Goal: Information Seeking & Learning: Compare options

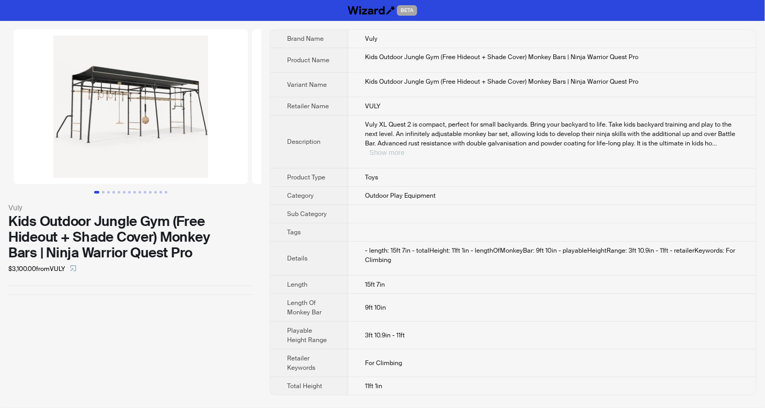
click at [404, 149] on button "Show more" at bounding box center [386, 153] width 35 height 8
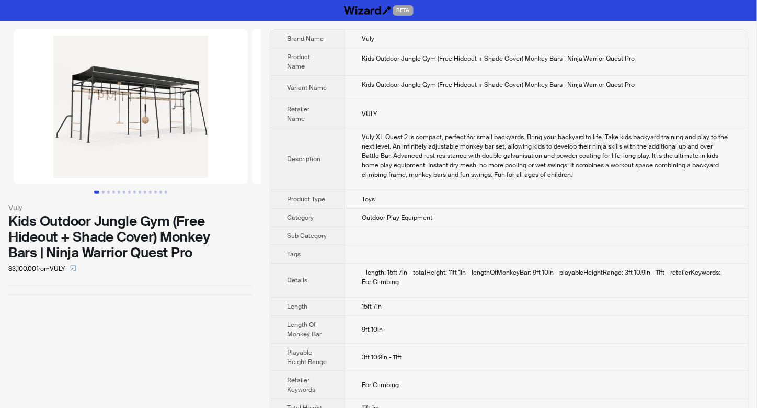
scroll to position [14, 0]
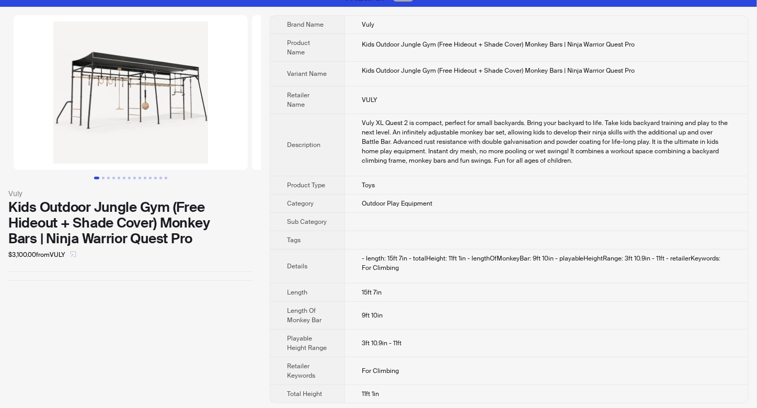
click at [76, 252] on icon "select" at bounding box center [73, 254] width 6 height 6
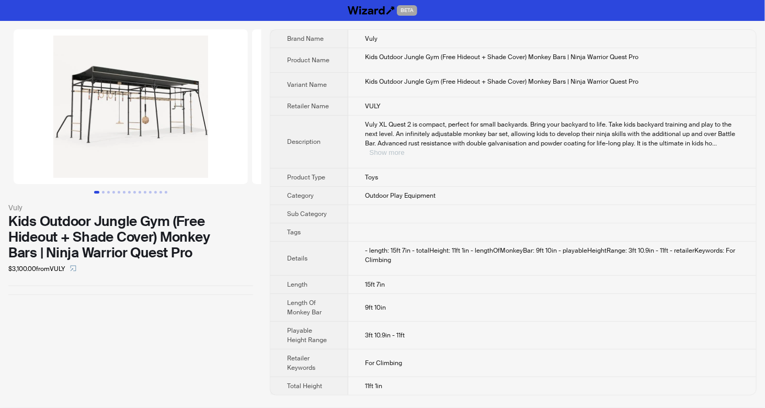
click at [404, 149] on button "Show more" at bounding box center [386, 153] width 35 height 8
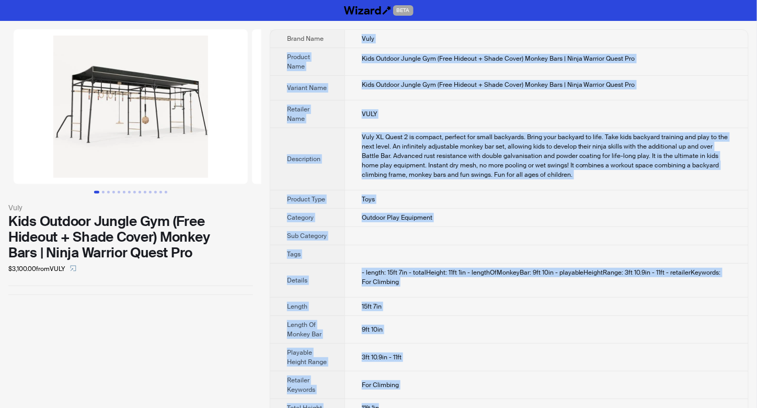
scroll to position [14, 0]
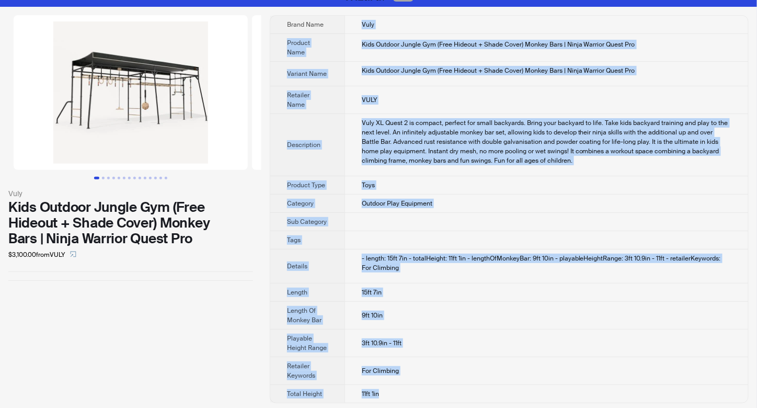
drag, startPoint x: 357, startPoint y: 37, endPoint x: 392, endPoint y: 398, distance: 363.1
click at [392, 398] on tbody "Brand Name Vuly Product Name Kids Outdoor Jungle Gym (Free Hideout + Shade Cove…" at bounding box center [509, 209] width 478 height 387
copy tbody "Vuly Product Name Kids Outdoor Jungle Gym (Free Hideout + Shade Cover) Monkey B…"
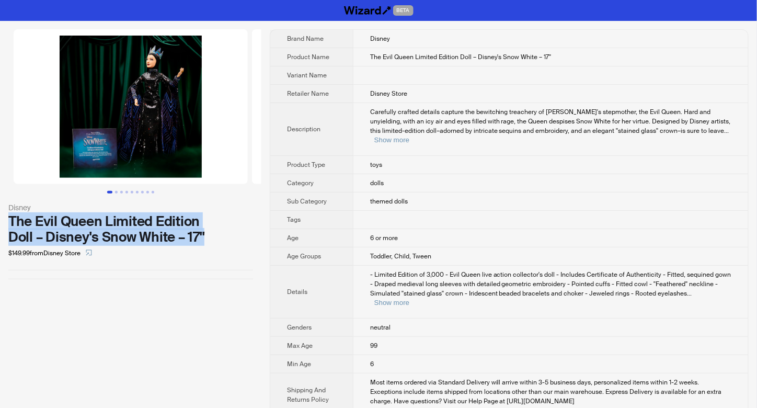
drag, startPoint x: 207, startPoint y: 240, endPoint x: 9, endPoint y: 223, distance: 197.9
click at [9, 223] on div "The Evil Queen Limited Edition Doll – Disney's Snow White – 17''" at bounding box center [130, 228] width 245 height 31
copy div "The Evil Queen Limited Edition Doll – Disney's Snow White – 17''"
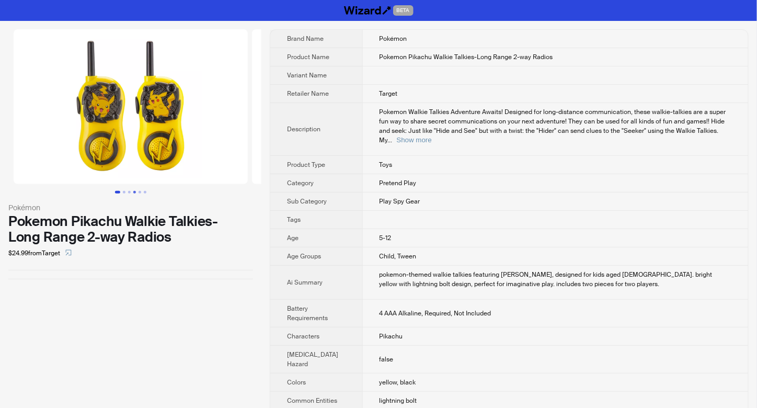
click at [133, 191] on button "Go to slide 4" at bounding box center [134, 192] width 3 height 3
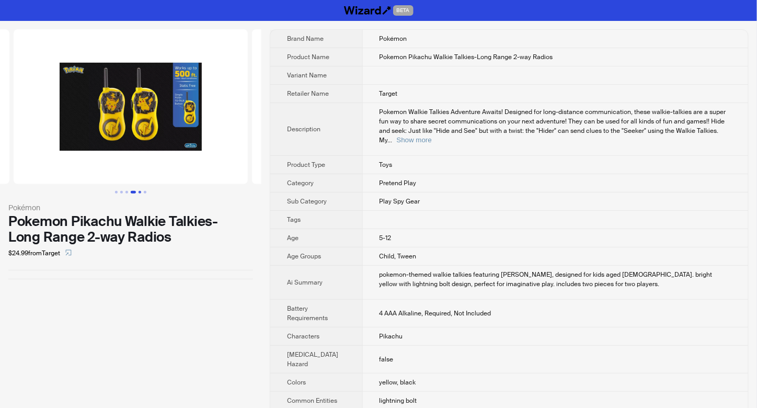
click at [139, 191] on button "Go to slide 5" at bounding box center [140, 192] width 3 height 3
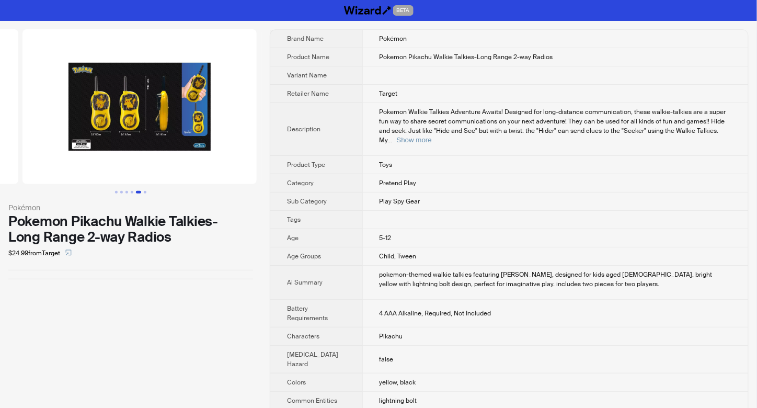
scroll to position [0, 954]
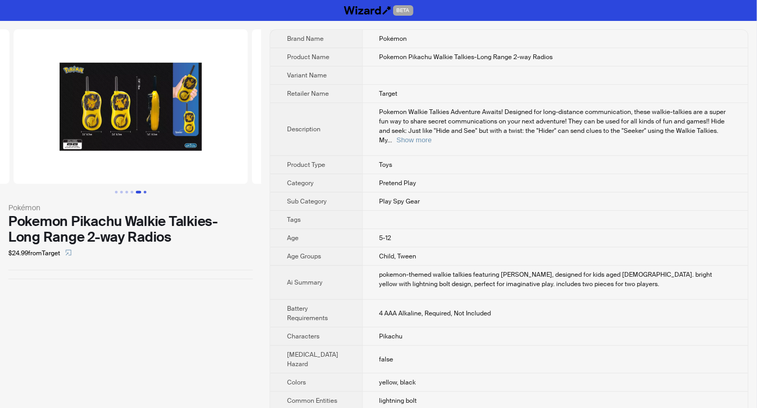
click at [145, 191] on button "Go to slide 6" at bounding box center [145, 192] width 3 height 3
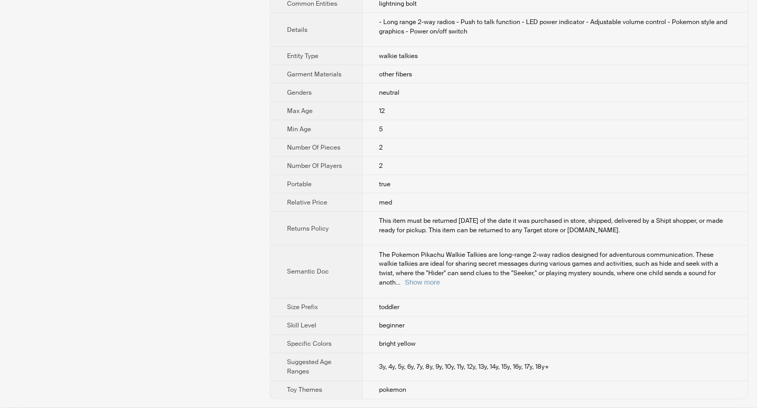
scroll to position [120, 0]
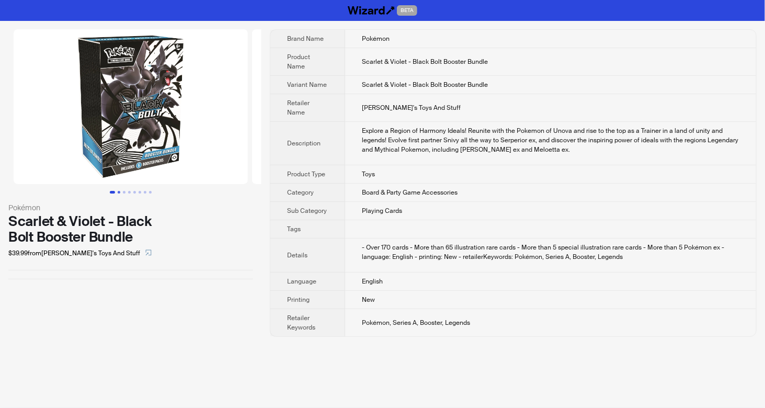
click at [118, 192] on button "Go to slide 2" at bounding box center [119, 192] width 3 height 3
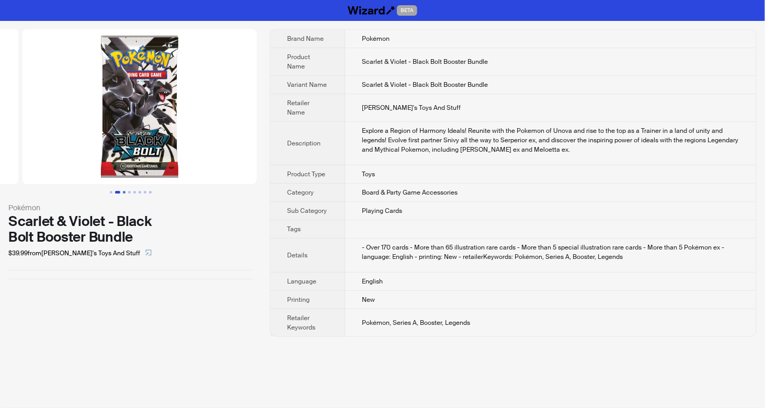
scroll to position [0, 238]
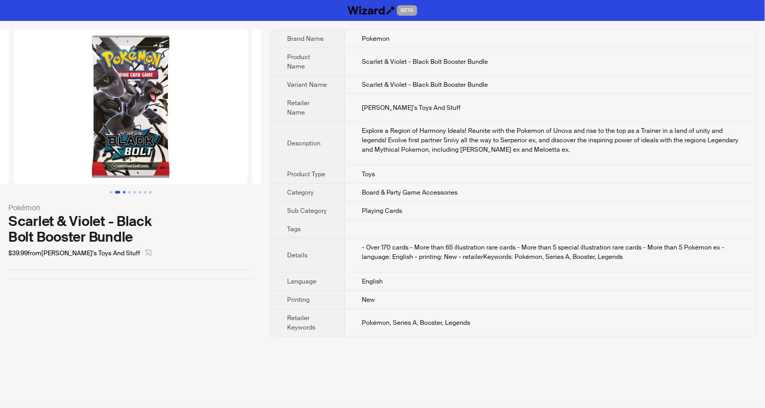
click at [124, 192] on button "Go to slide 3" at bounding box center [124, 192] width 3 height 3
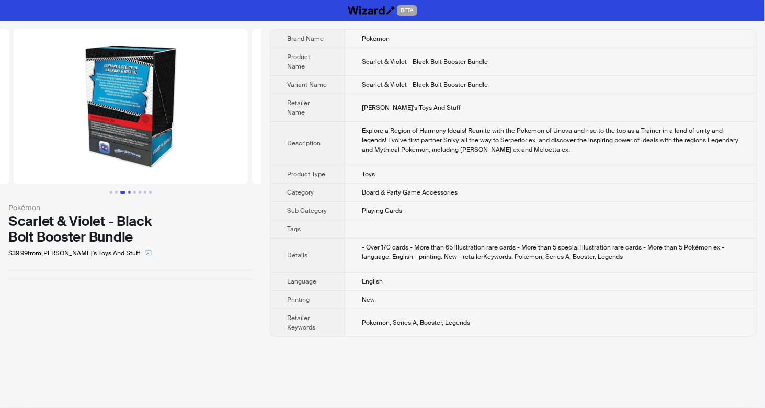
click at [128, 192] on button "Go to slide 4" at bounding box center [129, 192] width 3 height 3
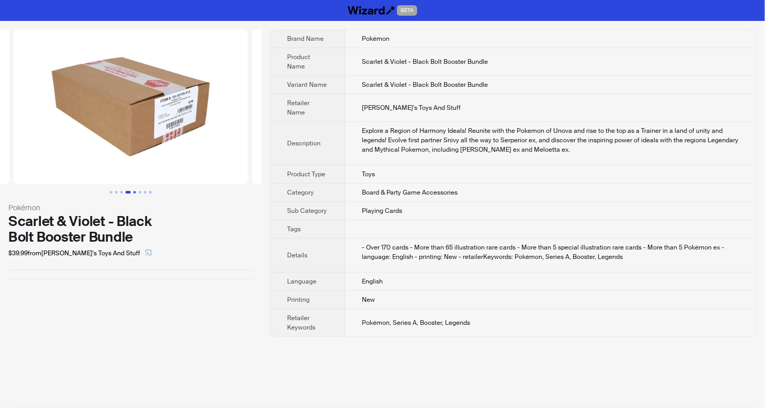
click at [133, 191] on button "Go to slide 5" at bounding box center [134, 192] width 3 height 3
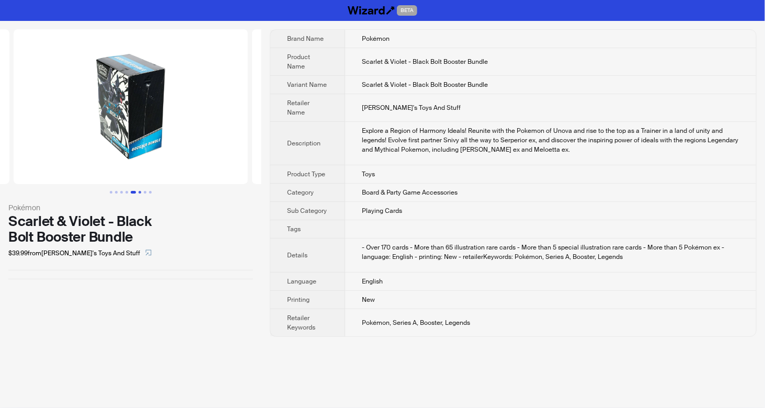
click at [140, 193] on button "Go to slide 6" at bounding box center [140, 192] width 3 height 3
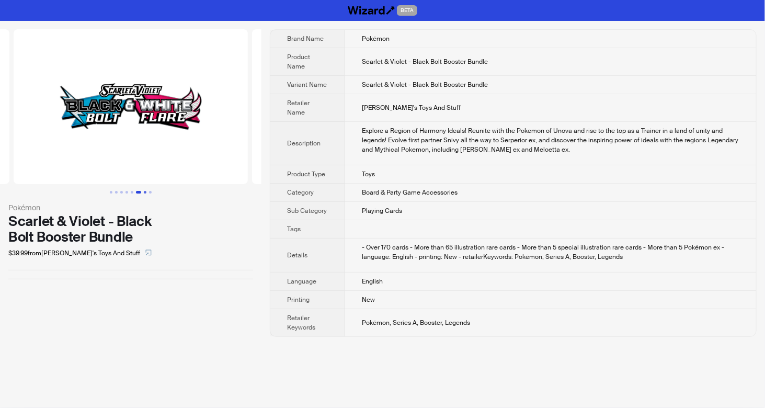
click at [144, 193] on button "Go to slide 7" at bounding box center [145, 192] width 3 height 3
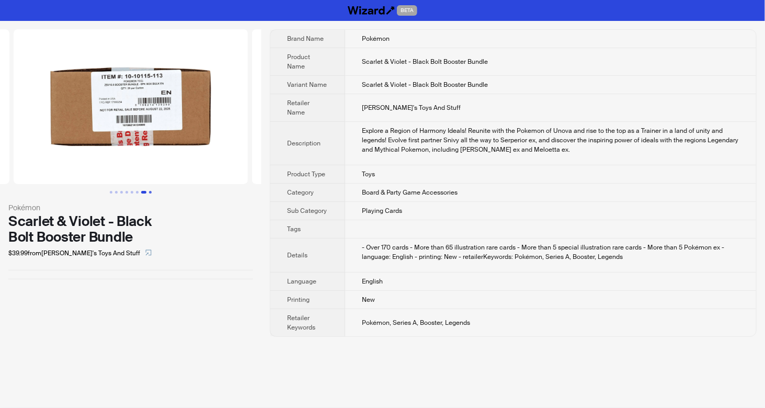
click at [149, 193] on button "Go to slide 8" at bounding box center [150, 192] width 3 height 3
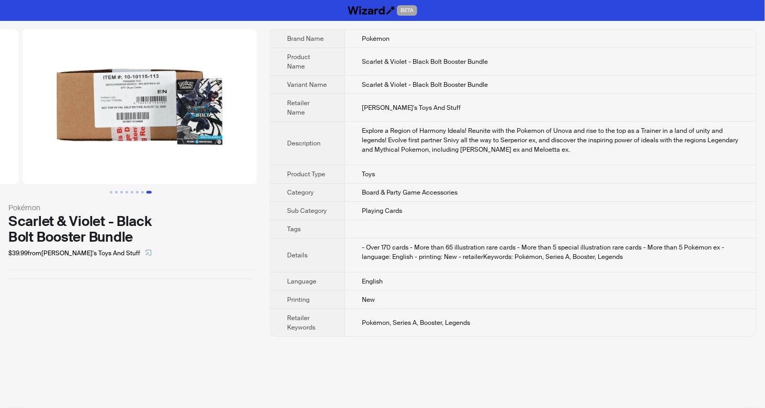
scroll to position [0, 1669]
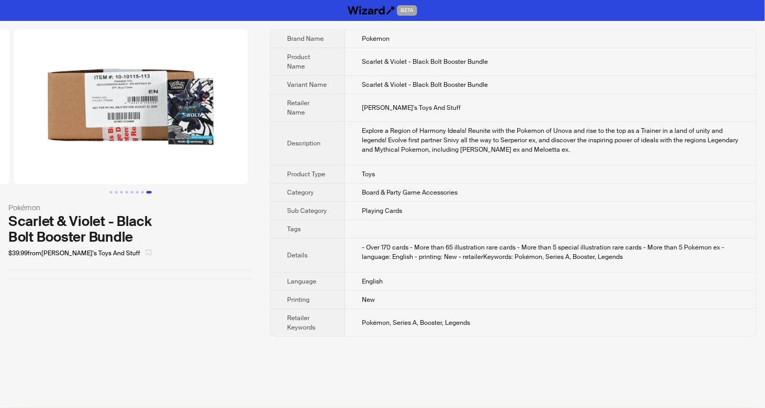
click at [145, 249] on icon "select" at bounding box center [148, 252] width 6 height 6
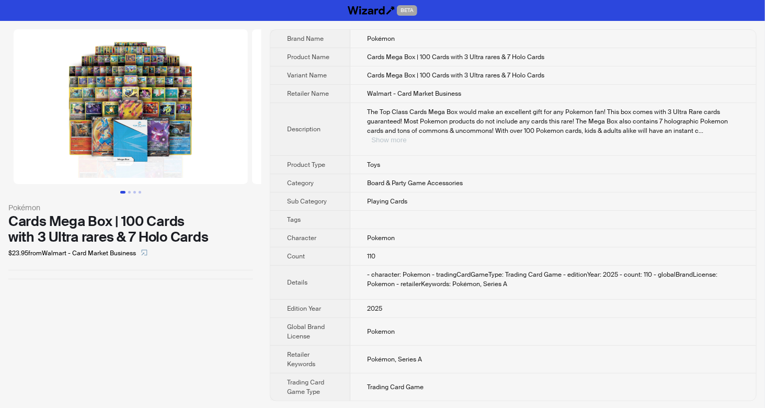
click at [406, 136] on button "Show more" at bounding box center [388, 140] width 35 height 8
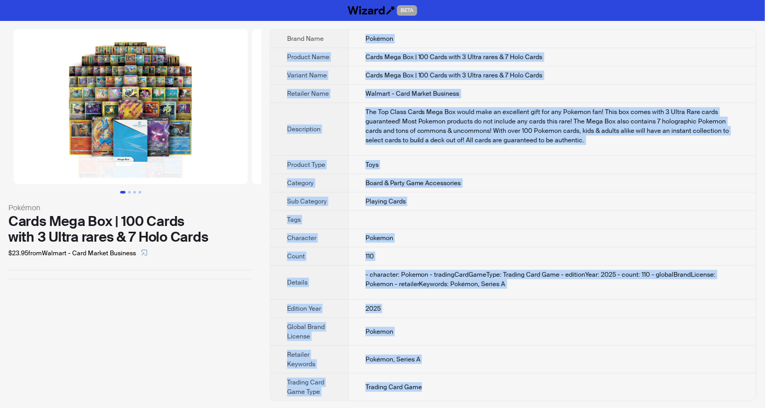
drag, startPoint x: 362, startPoint y: 31, endPoint x: 436, endPoint y: 386, distance: 362.7
click at [436, 386] on tbody "Brand Name Pokémon Product Name Cards Mega Box | 100 Cards with 3 Ultra rares &…" at bounding box center [513, 215] width 486 height 371
copy tbody "Loremip Dolorsi Amet Conse Adip Eli | 642 Seddo eius 2 Tempo incid & 7 Utla Etd…"
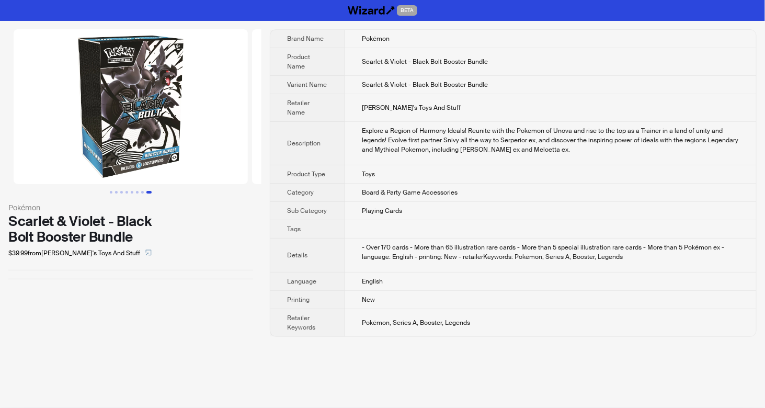
scroll to position [0, 1669]
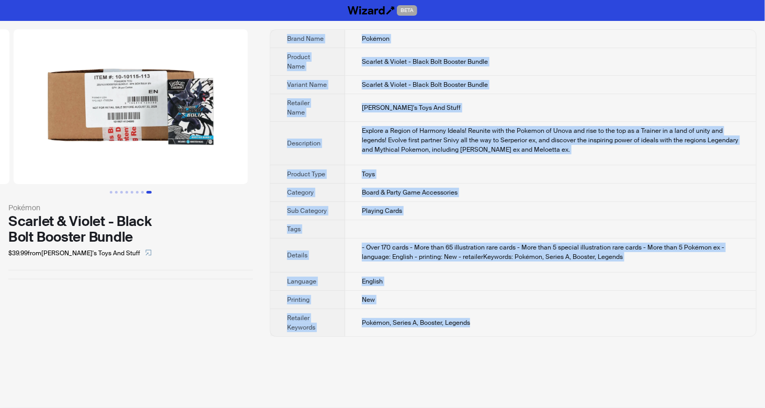
drag, startPoint x: 350, startPoint y: 30, endPoint x: 479, endPoint y: 332, distance: 327.8
click at [479, 332] on div "Pokémon Scarlet & Violet - Black Bolt Booster Bundle $39.99 from [PERSON_NAME]'…" at bounding box center [382, 183] width 765 height 324
copy tbody "Brand Name Pokémon Product Name Scarlet & Violet - Black Bolt Booster Bundle Va…"
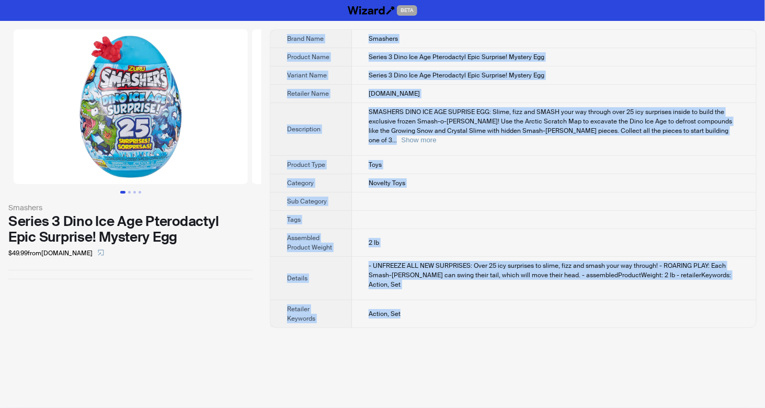
drag, startPoint x: 283, startPoint y: 35, endPoint x: 402, endPoint y: 297, distance: 287.5
click at [402, 297] on tbody "Brand Name Smashers Product Name Series 3 Dino Ice Age Pterodactyl Epic Surpris…" at bounding box center [513, 179] width 486 height 298
copy tbody "Brand Name Smashers Product Name Series 3 Dino Ice Age Pterodactyl Epic Surpris…"
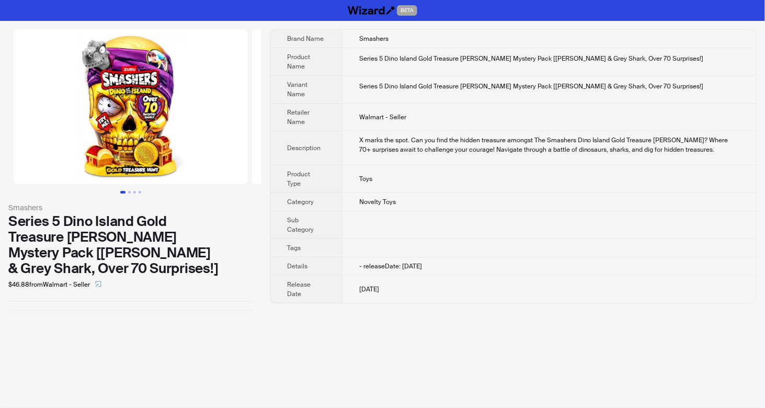
drag, startPoint x: 356, startPoint y: 38, endPoint x: 417, endPoint y: 285, distance: 254.5
click at [417, 285] on tbody "Brand Name Smashers Product Name Series 5 Dino Island Gold Treasure [PERSON_NAM…" at bounding box center [513, 166] width 486 height 273
copy tbody "Smashers Product Name Series 5 Dino Island Gold Treasure [PERSON_NAME] Mystery …"
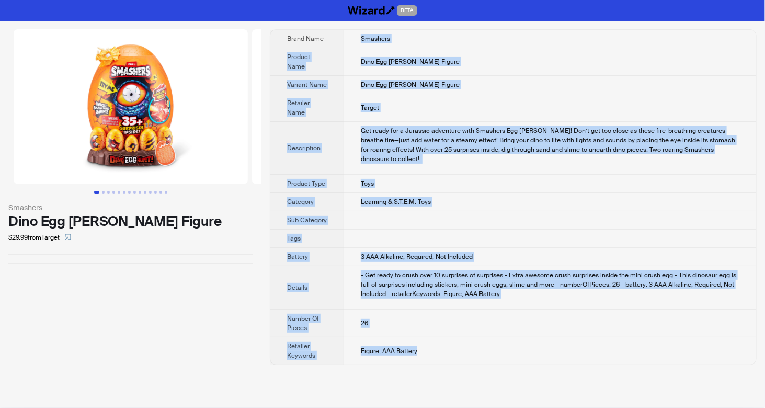
drag, startPoint x: 356, startPoint y: 35, endPoint x: 419, endPoint y: 340, distance: 312.4
click at [419, 340] on tbody "Brand Name Smashers Product Name Dino Egg Hunt Figure Variant Name Dino Egg Hun…" at bounding box center [513, 197] width 486 height 335
copy tbody "Smashers Product Name Dino Egg Hunt Figure Variant Name Dino Egg Hunt Figure Re…"
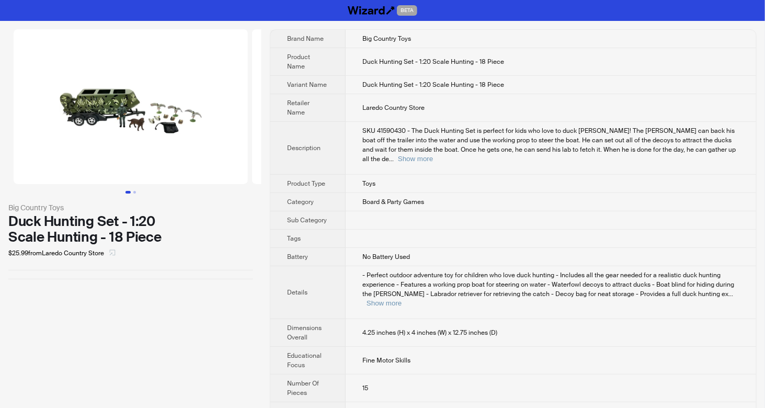
click at [116, 255] on icon "select" at bounding box center [113, 253] width 6 height 6
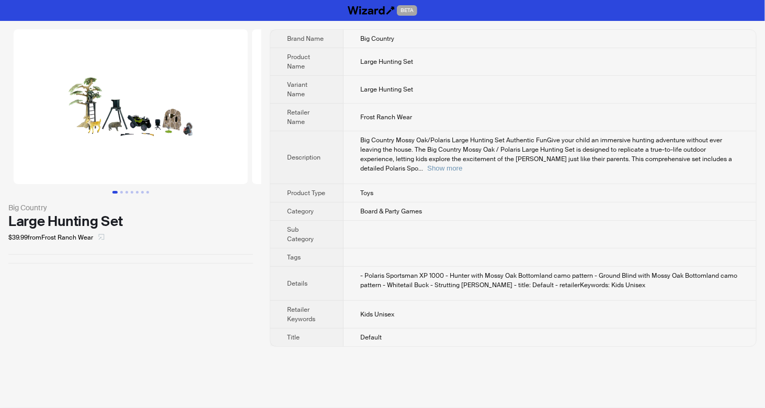
click at [104, 235] on icon "select" at bounding box center [101, 237] width 6 height 6
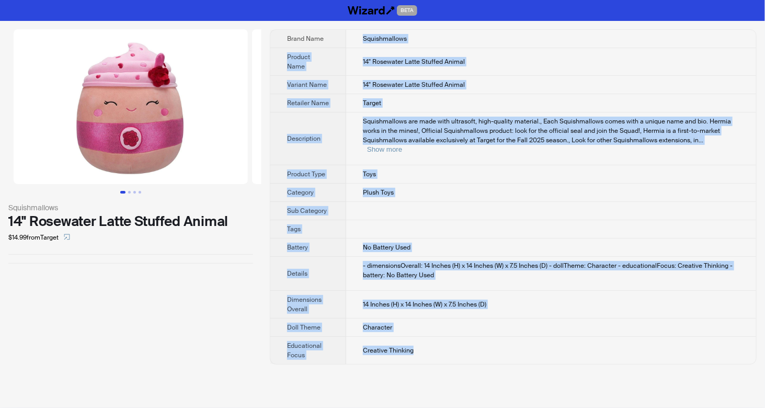
drag, startPoint x: 357, startPoint y: 50, endPoint x: 415, endPoint y: 336, distance: 291.9
click at [415, 336] on tbody "Brand Name Squishmallows Product Name 14" Rosewater Latte Stuffed Animal Varian…" at bounding box center [513, 197] width 486 height 334
copy tbody "Squishmallows Product Name 14" Rosewater Latte Stuffed Animal Variant Name 14" …"
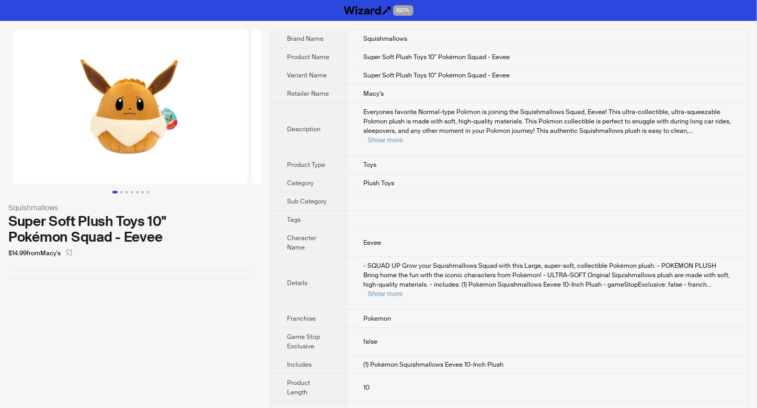
scroll to position [7, 0]
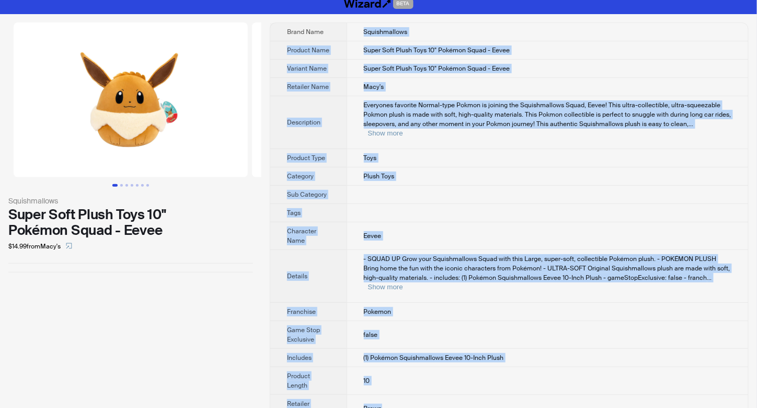
drag, startPoint x: 358, startPoint y: 26, endPoint x: 388, endPoint y: 392, distance: 366.8
click at [388, 392] on tbody "Brand Name Squishmallows Product Name Super Soft Plush Toys 10" Pokémon Squad -…" at bounding box center [509, 222] width 478 height 399
copy tbody "Loremipsumdol Sitamet Cons Adipi Elit Seddo Eius 09" Tempori Utlab - Etdol Magn…"
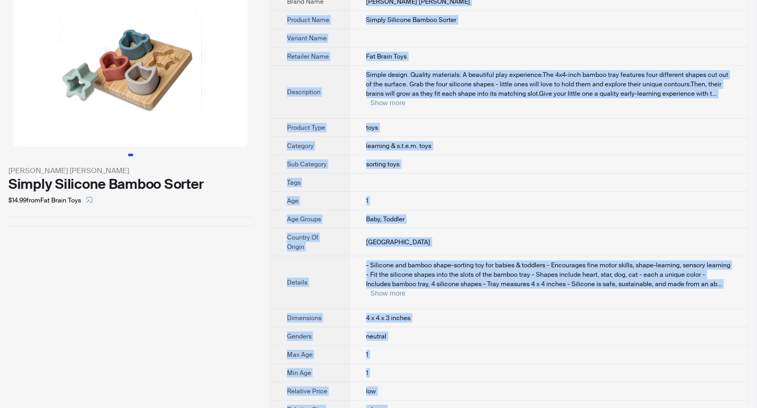
scroll to position [78, 0]
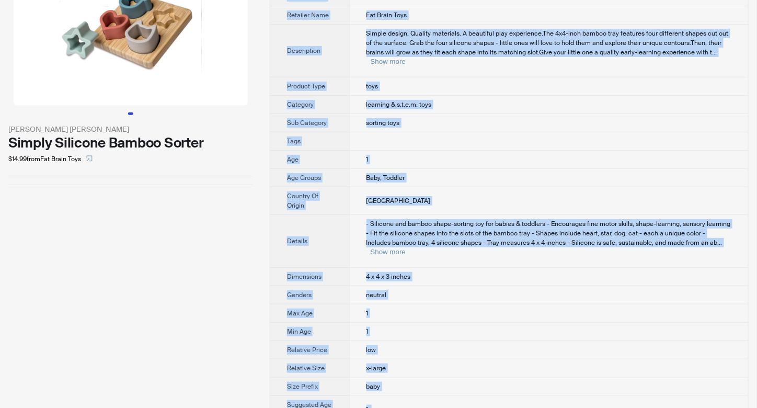
drag, startPoint x: 365, startPoint y: 31, endPoint x: 382, endPoint y: 394, distance: 363.4
click at [382, 394] on tbody "Brand Name [PERSON_NAME] [PERSON_NAME] Product Name Simply Silicone Bamboo Sort…" at bounding box center [509, 187] width 478 height 472
copy tbody "[PERSON_NAME] [PERSON_NAME] Product Name Simply Silicone Bamboo Sorter Variant …"
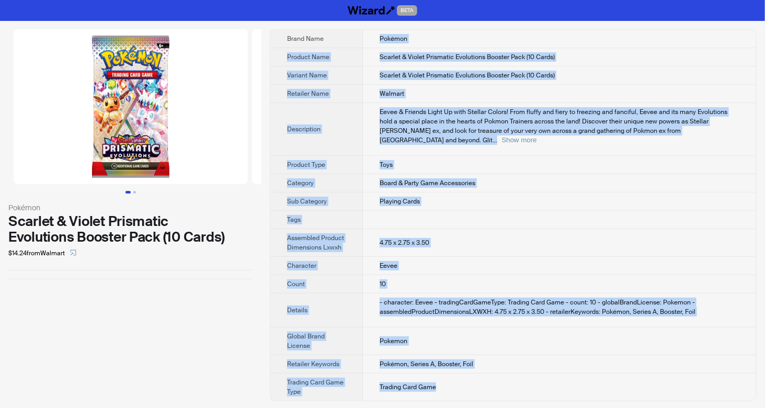
drag, startPoint x: 379, startPoint y: 36, endPoint x: 441, endPoint y: 374, distance: 344.2
click at [441, 374] on tbody "Brand Name Pokémon Product Name Scarlet & Violet Prismatic Evolutions Booster P…" at bounding box center [513, 215] width 486 height 371
copy tbody "Pokémon Product Name Scarlet & Violet Prismatic Evolutions Booster Pack (10 Car…"
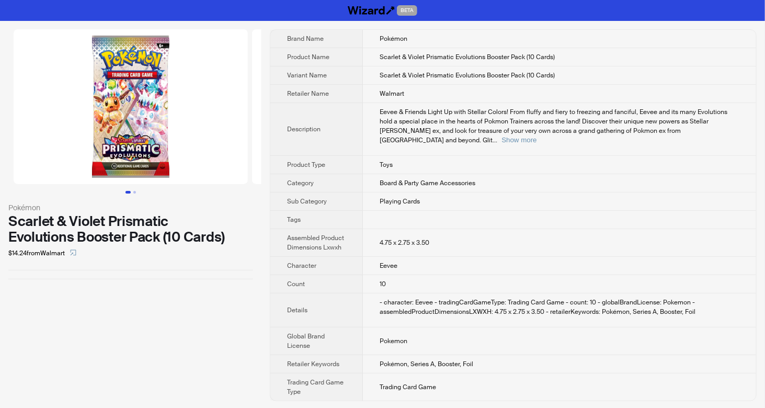
click at [149, 331] on div "Pokémon Scarlet & Violet Prismatic Evolutions Booster Pack (10 Cards) $14.24 fr…" at bounding box center [131, 215] width 262 height 389
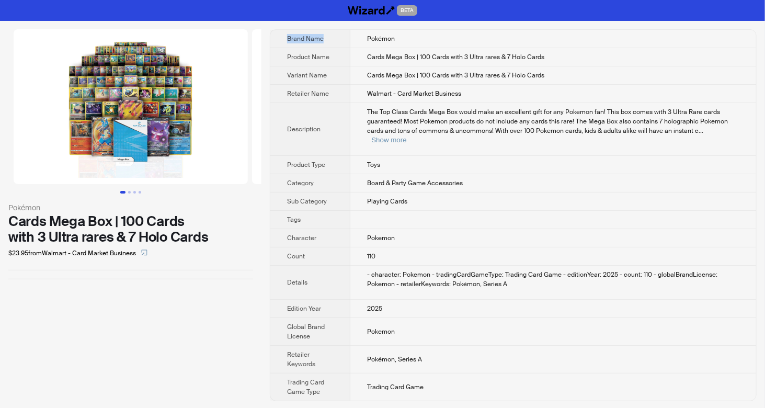
drag, startPoint x: 373, startPoint y: 106, endPoint x: 439, endPoint y: 388, distance: 289.4
click at [439, 388] on div "Brand Name Pokémon Product Name Cards Mega Box | 100 Cards with 3 Ultra rares &…" at bounding box center [513, 215] width 487 height 372
click at [452, 323] on td "Pokemon" at bounding box center [553, 332] width 406 height 28
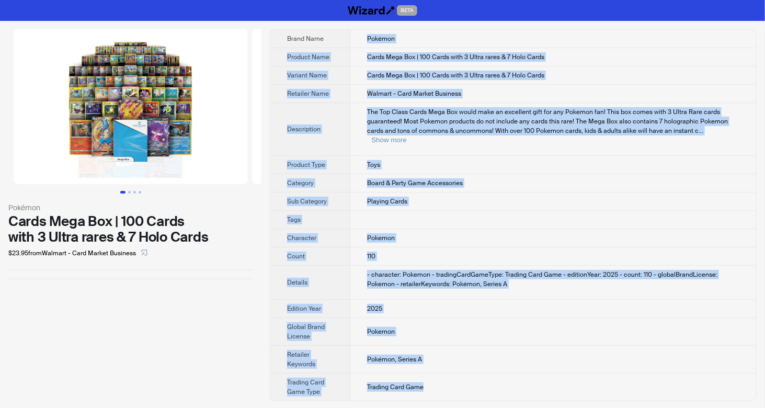
drag, startPoint x: 358, startPoint y: 33, endPoint x: 433, endPoint y: 380, distance: 355.2
click at [433, 380] on tbody "Brand Name Pokémon Product Name Cards Mega Box | 100 Cards with 3 Ultra rares &…" at bounding box center [513, 215] width 486 height 371
copy tbody "Pokémon Product Name Cards Mega Box | 100 Cards with 3 Ultra rares & 7 Holo Car…"
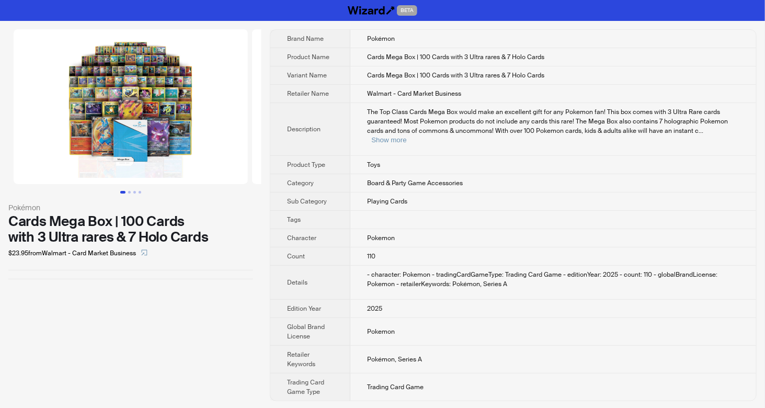
click at [108, 311] on div "Pokémon Cards Mega Box | 100 Cards with 3 Ultra rares & 7 Holo Cards $23.95 fro…" at bounding box center [131, 215] width 262 height 389
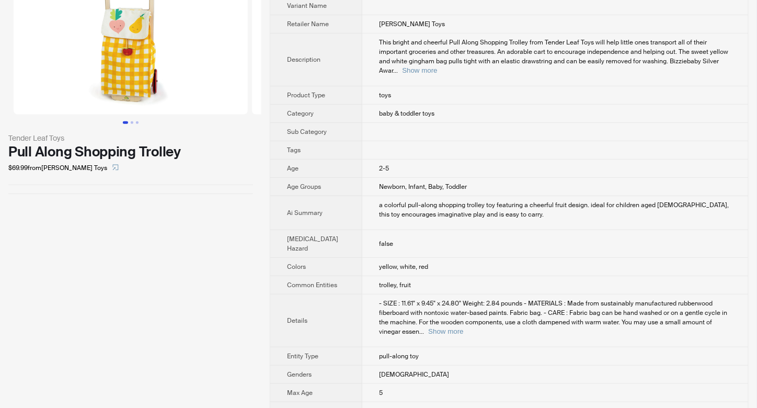
scroll to position [139, 0]
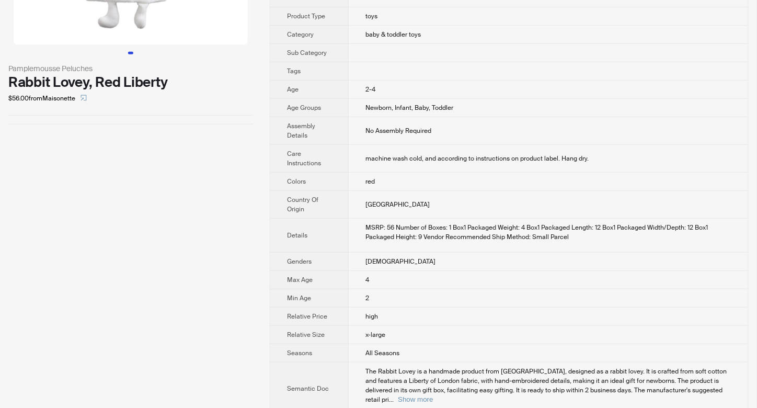
scroll to position [139, 0]
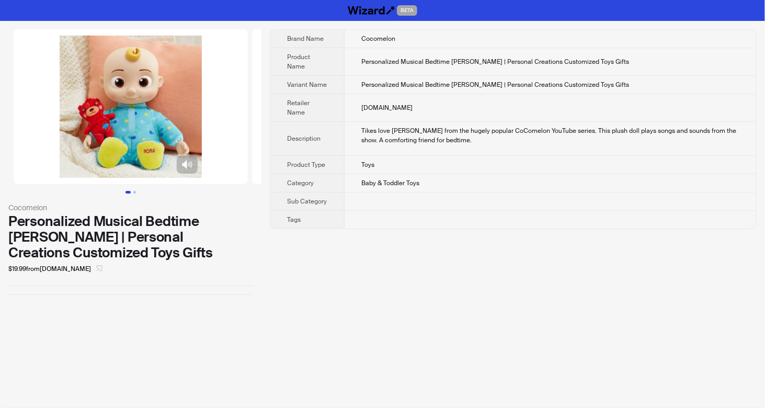
click at [91, 271] on button "button" at bounding box center [99, 268] width 17 height 17
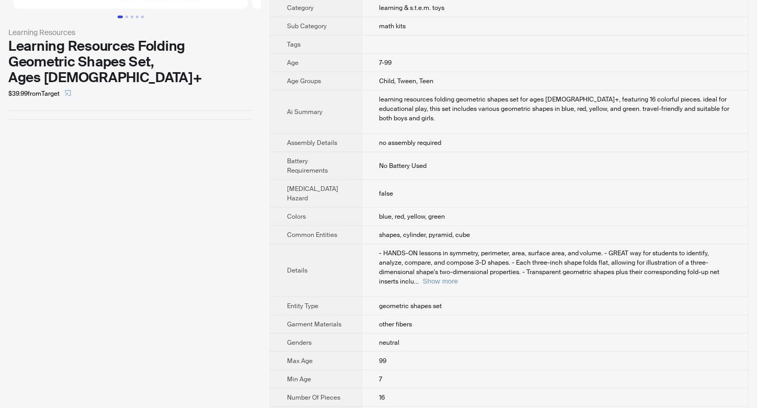
scroll to position [209, 0]
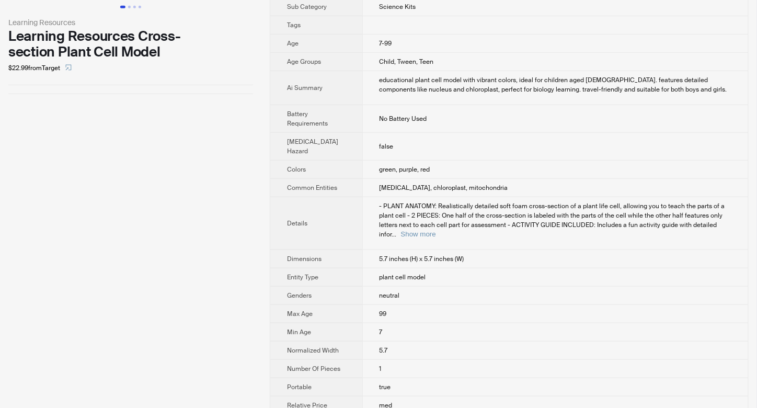
scroll to position [209, 0]
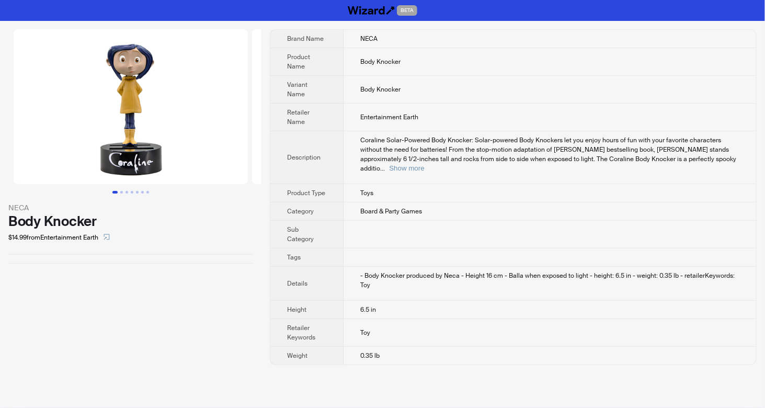
click at [209, 304] on div "NECA Body Knocker $14.99 from Entertainment Earth" at bounding box center [131, 197] width 262 height 353
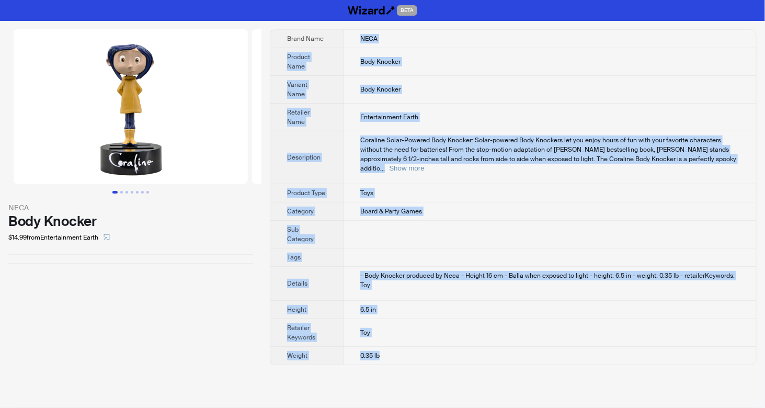
drag, startPoint x: 357, startPoint y: 36, endPoint x: 406, endPoint y: 327, distance: 294.8
click at [406, 327] on tbody "Brand Name NECA Product Name Body Knocker Variant Name Body Knocker Retailer Na…" at bounding box center [513, 197] width 486 height 335
copy tbody "NECA Product Name Body Knocker Variant Name Body Knocker Retailer Name Entertai…"
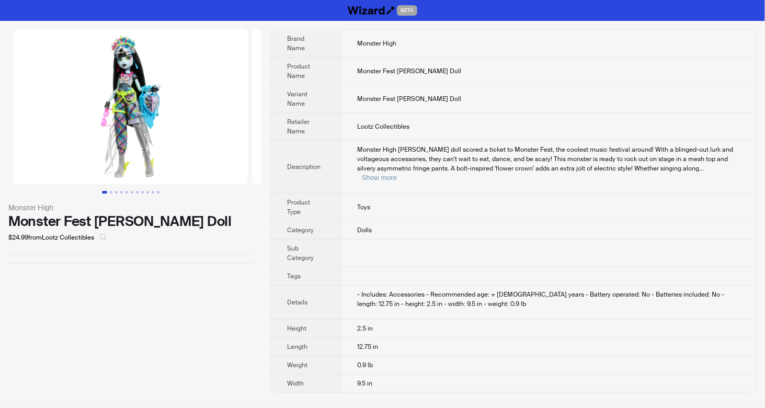
click at [106, 236] on icon "select" at bounding box center [102, 237] width 6 height 6
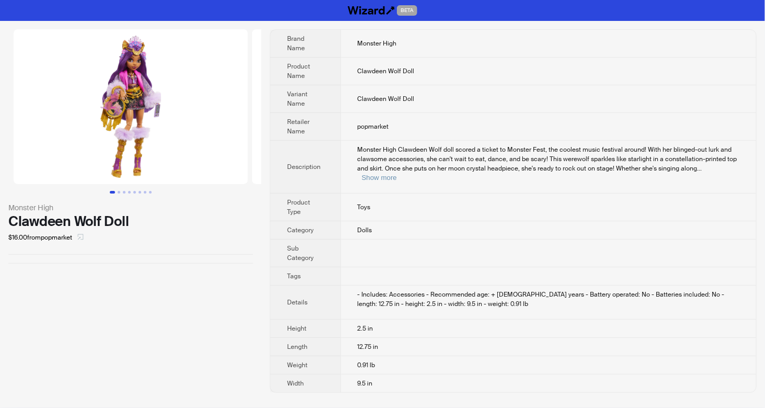
click at [84, 236] on icon "select" at bounding box center [80, 237] width 6 height 6
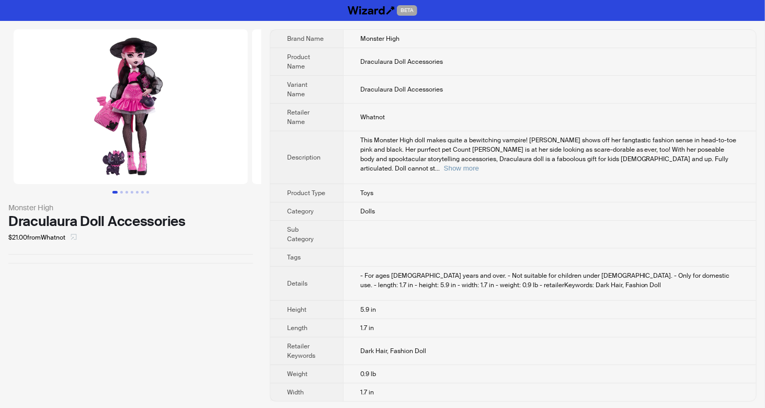
click at [75, 237] on icon "select" at bounding box center [74, 237] width 6 height 6
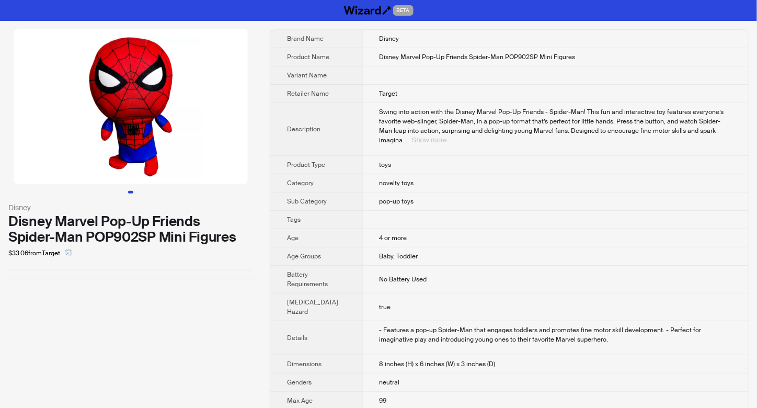
click at [447, 136] on button "Show more" at bounding box center [429, 140] width 35 height 8
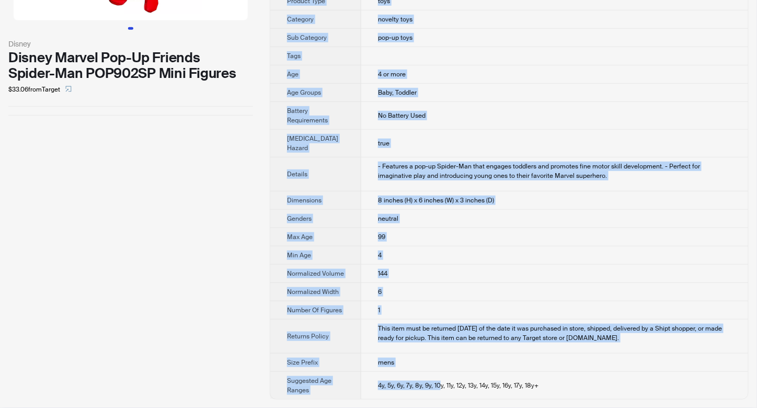
scroll to position [177, 0]
drag, startPoint x: 366, startPoint y: 35, endPoint x: 532, endPoint y: 386, distance: 388.6
click at [532, 386] on tbody "Brand Name Disney Product Name Disney Marvel Pop-Up Friends Spider-Man POP902SP…" at bounding box center [509, 132] width 478 height 533
copy tbody "Loremi Dolorsi Amet Consec Adipis Eli-Se Doeiusm Tempor-Inc UTL065ET Dolo Magna…"
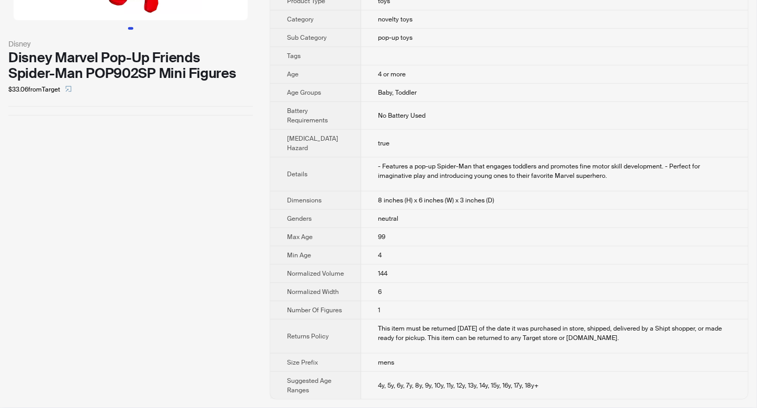
click at [183, 237] on div "Disney Disney Marvel Pop-Up Friends Spider-Man POP902SP Mini Figures $33.06 fro…" at bounding box center [131, 132] width 262 height 551
click at [224, 158] on div "Disney Disney Marvel Pop-Up Friends Spider-Man POP902SP Mini Figures $33.06 fro…" at bounding box center [131, 132] width 262 height 551
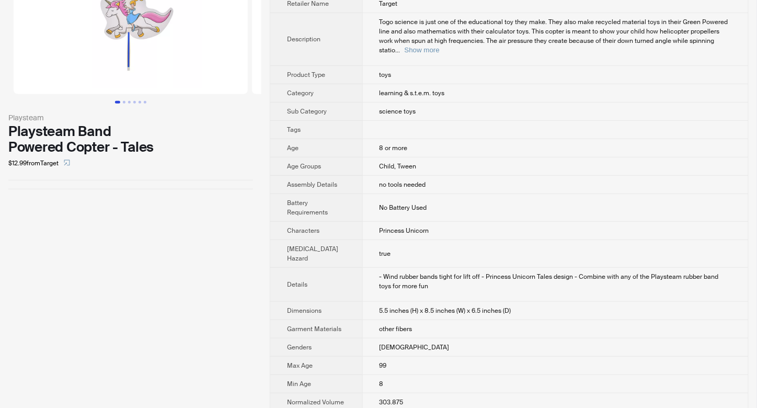
scroll to position [70, 0]
